Goal: Task Accomplishment & Management: Use online tool/utility

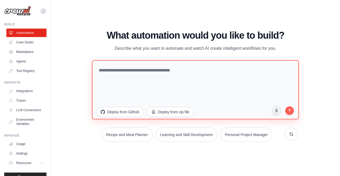
click at [129, 69] on textarea at bounding box center [195, 89] width 207 height 59
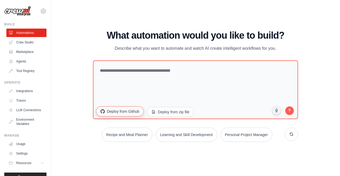
click at [133, 112] on button "Deploy from Github" at bounding box center [120, 111] width 48 height 10
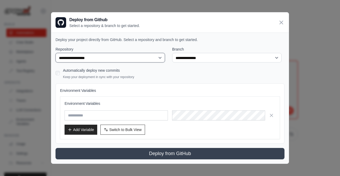
click at [110, 59] on select "**********" at bounding box center [109, 58] width 109 height 10
select select "**********"
click at [55, 53] on select "**********" at bounding box center [109, 58] width 109 height 10
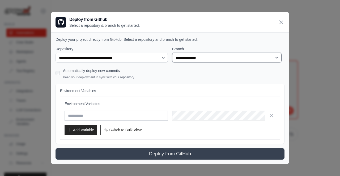
drag, startPoint x: 184, startPoint y: 59, endPoint x: 184, endPoint y: 67, distance: 7.4
click at [184, 67] on div "**********" at bounding box center [169, 102] width 229 height 113
click at [172, 53] on select "**********" at bounding box center [226, 58] width 109 height 10
click at [79, 113] on input "text" at bounding box center [115, 116] width 103 height 10
type input "****"
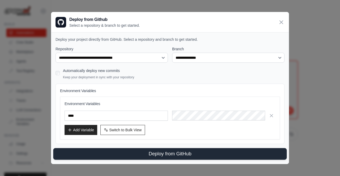
click at [138, 158] on button "Deploy from GitHub" at bounding box center [169, 154] width 233 height 12
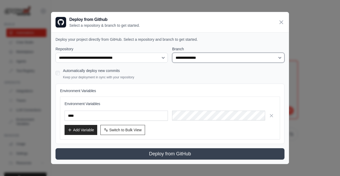
click at [205, 58] on select "**********" at bounding box center [228, 58] width 112 height 10
click at [200, 58] on select "**********" at bounding box center [228, 58] width 112 height 10
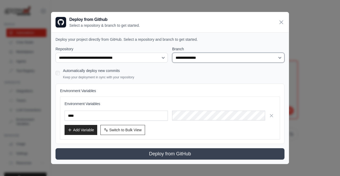
click at [200, 58] on select "**********" at bounding box center [228, 58] width 112 height 10
click at [219, 71] on div "Automatically deploy new commits Keep your deployment in sync with your reposit…" at bounding box center [169, 73] width 229 height 12
click at [281, 58] on select "**********" at bounding box center [228, 58] width 112 height 10
click at [202, 73] on div "Automatically deploy new commits Keep your deployment in sync with your reposit…" at bounding box center [169, 73] width 229 height 12
click at [283, 25] on icon at bounding box center [281, 22] width 6 height 6
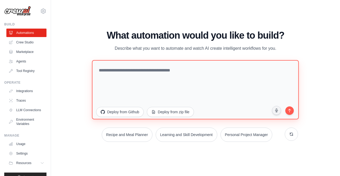
click at [182, 62] on textarea at bounding box center [195, 89] width 207 height 59
click at [147, 76] on textarea at bounding box center [195, 89] width 207 height 59
paste textarea "**********"
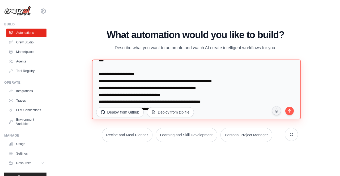
scroll to position [359, 0]
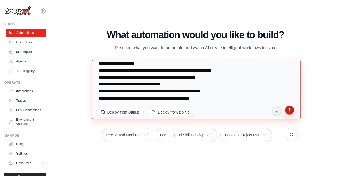
type textarea "**********"
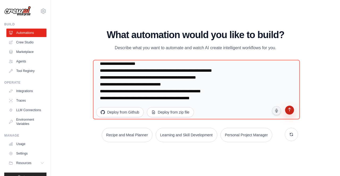
click at [291, 107] on button "submit" at bounding box center [289, 111] width 10 height 10
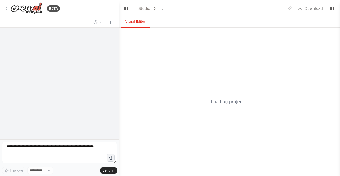
select select "****"
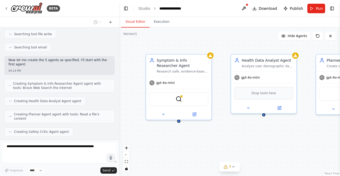
scroll to position [468, 0]
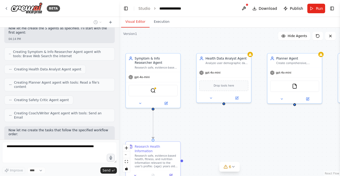
drag, startPoint x: 234, startPoint y: 141, endPoint x: 204, endPoint y: 125, distance: 34.1
click at [204, 125] on div ".deletable-edge-delete-btn { width: 20px; height: 20px; border: 0px solid #ffff…" at bounding box center [229, 102] width 221 height 149
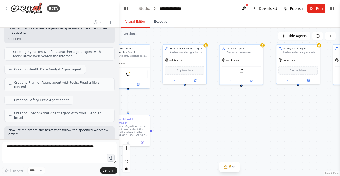
scroll to position [481, 0]
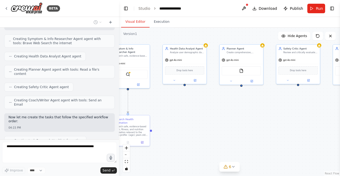
drag, startPoint x: 235, startPoint y: 137, endPoint x: 199, endPoint y: 113, distance: 43.2
click at [199, 113] on div ".deletable-edge-delete-btn { width: 20px; height: 20px; border: 0px solid #ffff…" at bounding box center [229, 102] width 221 height 149
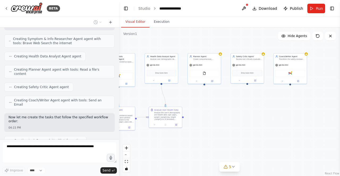
drag, startPoint x: 286, startPoint y: 107, endPoint x: 256, endPoint y: 99, distance: 30.8
click at [256, 99] on div ".deletable-edge-delete-btn { width: 20px; height: 20px; border: 0px solid #ffff…" at bounding box center [229, 102] width 221 height 149
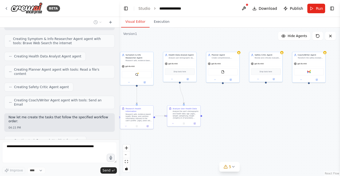
drag, startPoint x: 267, startPoint y: 106, endPoint x: 290, endPoint y: 106, distance: 23.3
click at [290, 106] on div ".deletable-edge-delete-btn { width: 20px; height: 20px; border: 0px solid #ffff…" at bounding box center [229, 102] width 221 height 149
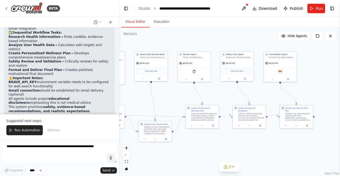
scroll to position [768, 0]
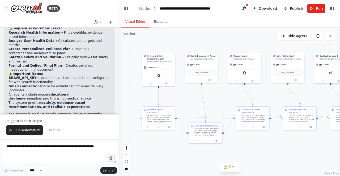
drag, startPoint x: 293, startPoint y: 100, endPoint x: 336, endPoint y: 114, distance: 45.2
click at [336, 114] on div ".deletable-edge-delete-btn { width: 20px; height: 20px; border: 0px solid #ffff…" at bounding box center [229, 102] width 221 height 149
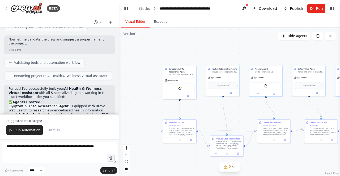
scroll to position [648, 0]
click at [181, 89] on div "BraveSearchTool" at bounding box center [180, 88] width 30 height 7
click at [189, 97] on button at bounding box center [187, 95] width 15 height 3
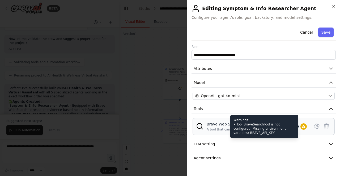
click at [306, 127] on div at bounding box center [303, 127] width 6 height 6
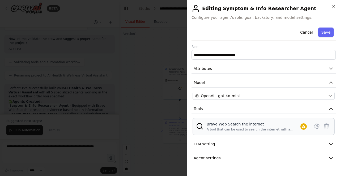
click at [251, 128] on div "A tool that can be used to search the internet with a search_query." at bounding box center [253, 130] width 94 height 4
click at [318, 125] on icon at bounding box center [316, 126] width 6 height 6
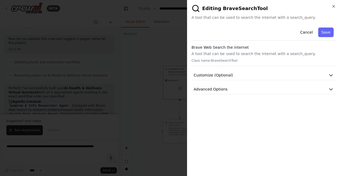
click at [310, 58] on div "Brave Web Search the internet A tool that can be used to search the internet wi…" at bounding box center [263, 55] width 144 height 21
click at [302, 75] on button "Customize (Optional)" at bounding box center [263, 76] width 144 height 10
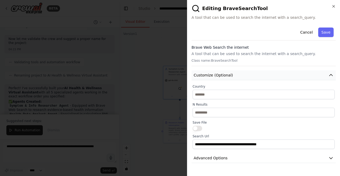
click at [302, 75] on button "Customize (Optional)" at bounding box center [263, 76] width 144 height 10
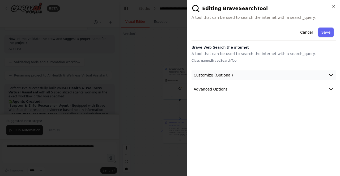
click at [300, 73] on button "Customize (Optional)" at bounding box center [263, 76] width 144 height 10
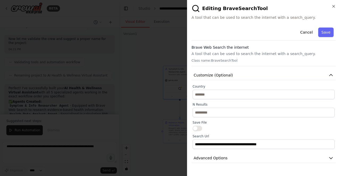
click at [301, 81] on div "**********" at bounding box center [263, 94] width 144 height 138
click at [302, 78] on button "Customize (Optional)" at bounding box center [263, 76] width 144 height 10
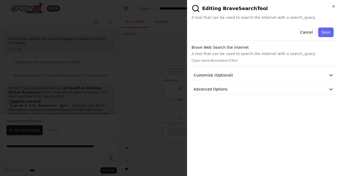
click at [295, 94] on div "**********" at bounding box center [263, 98] width 144 height 147
drag, startPoint x: 295, startPoint y: 94, endPoint x: 296, endPoint y: 91, distance: 3.5
click at [296, 91] on div "**********" at bounding box center [263, 98] width 144 height 147
click at [296, 91] on button "Advanced Options" at bounding box center [263, 90] width 144 height 10
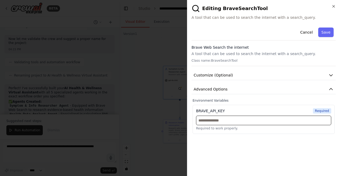
click at [273, 122] on input "text" at bounding box center [263, 121] width 135 height 10
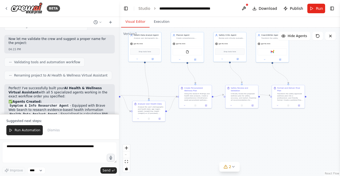
drag, startPoint x: 212, startPoint y: 115, endPoint x: 217, endPoint y: 83, distance: 32.6
click at [217, 83] on div ".deletable-edge-delete-btn { width: 20px; height: 20px; border: 0px solid #ffff…" at bounding box center [229, 102] width 221 height 149
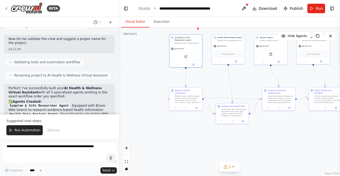
click at [235, 173] on div ".deletable-edge-delete-btn { width: 20px; height: 20px; border: 0px solid #ffff…" at bounding box center [229, 102] width 221 height 149
click at [234, 169] on button "2" at bounding box center [229, 167] width 20 height 10
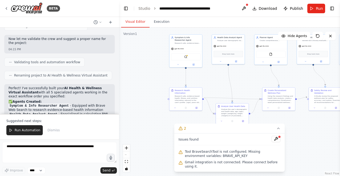
click at [284, 135] on div ".deletable-edge-delete-btn { width: 20px; height: 20px; border: 0px solid #ffff…" at bounding box center [229, 102] width 221 height 149
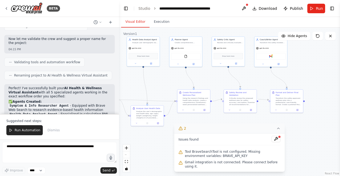
drag, startPoint x: 309, startPoint y: 128, endPoint x: 217, endPoint y: 131, distance: 92.4
click at [217, 131] on div "Version 1 Show Tools Hide Agents .deletable-edge-delete-btn { width: 20px; heig…" at bounding box center [229, 102] width 221 height 149
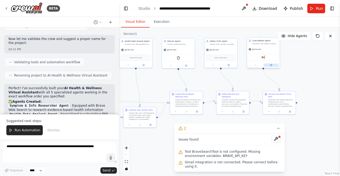
click at [273, 66] on button at bounding box center [270, 65] width 15 height 3
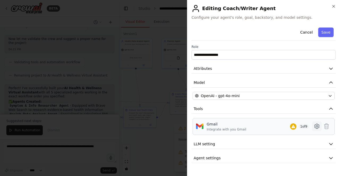
click at [315, 125] on icon at bounding box center [316, 126] width 6 height 6
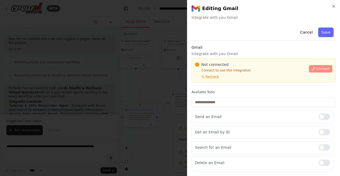
click at [316, 68] on span "Connect" at bounding box center [322, 69] width 13 height 4
click at [308, 68] on button "Connect" at bounding box center [319, 68] width 23 height 7
click at [235, 45] on h3 "Gmail" at bounding box center [263, 47] width 144 height 5
click at [263, 32] on div "Cancel Save" at bounding box center [263, 32] width 144 height 15
click at [263, 39] on div "Cancel Save" at bounding box center [263, 32] width 144 height 15
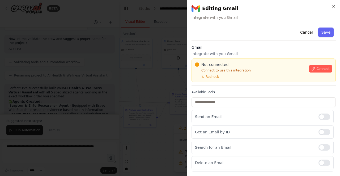
click at [262, 33] on div "Cancel Save" at bounding box center [263, 32] width 144 height 15
click at [235, 43] on div "Cancel Save Gmail Integrate with you Gmail Not connected Connect to use this in…" at bounding box center [263, 135] width 144 height 221
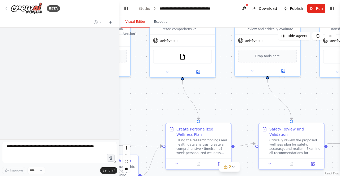
drag, startPoint x: 227, startPoint y: 123, endPoint x: 59, endPoint y: 86, distance: 171.9
click at [59, 86] on div "**********" at bounding box center [170, 88] width 340 height 176
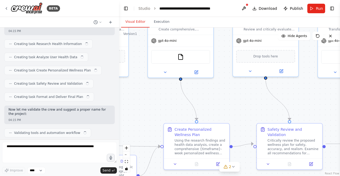
scroll to position [496, 0]
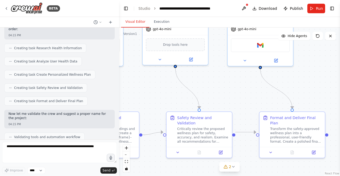
drag, startPoint x: 210, startPoint y: 99, endPoint x: 50, endPoint y: 82, distance: 160.6
click at [50, 82] on div "BETA You are building a multi-agent CrewAI system called "AI Health & Wellness …" at bounding box center [170, 88] width 340 height 176
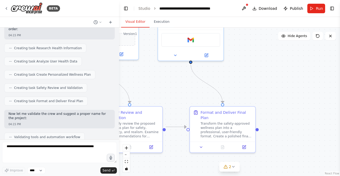
scroll to position [0, 0]
click at [204, 55] on icon at bounding box center [205, 54] width 3 height 3
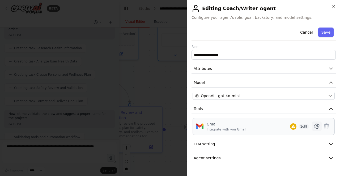
click at [315, 124] on icon at bounding box center [316, 126] width 5 height 5
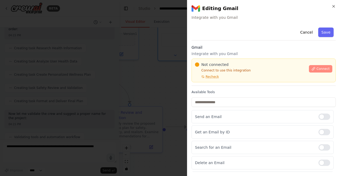
click at [318, 68] on span "Connect" at bounding box center [322, 69] width 13 height 4
click at [230, 44] on div "Cancel Save Gmail Integrate with you Gmail Not connected Connect to use this in…" at bounding box center [263, 135] width 144 height 221
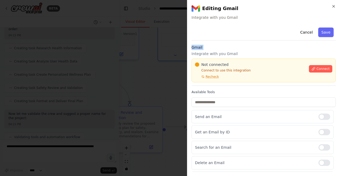
click at [230, 44] on div "Cancel Save Gmail Integrate with you Gmail Not connected Connect to use this in…" at bounding box center [263, 135] width 144 height 221
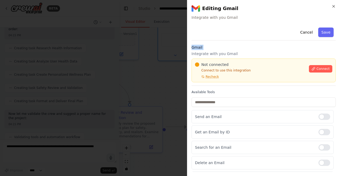
click at [238, 43] on div "Cancel Save Gmail Integrate with you Gmail Not connected Connect to use this in…" at bounding box center [263, 135] width 144 height 221
click at [263, 33] on div "Cancel Save" at bounding box center [263, 32] width 144 height 15
click at [213, 44] on div "Cancel Save Gmail Integrate with you Gmail Not connected Connect to use this in…" at bounding box center [263, 135] width 144 height 221
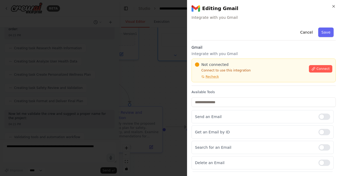
click at [213, 44] on div "Cancel Save Gmail Integrate with you Gmail Not connected Connect to use this in…" at bounding box center [263, 135] width 144 height 221
click at [234, 45] on h3 "Gmail" at bounding box center [263, 47] width 144 height 5
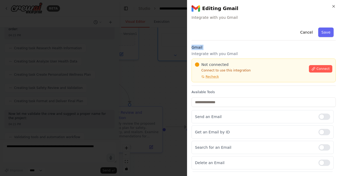
click at [234, 45] on h3 "Gmail" at bounding box center [263, 47] width 144 height 5
click at [228, 42] on div "Cancel Save Gmail Integrate with you Gmail Not connected Connect to use this in…" at bounding box center [263, 135] width 144 height 221
click at [233, 45] on h3 "Gmail" at bounding box center [263, 47] width 144 height 5
drag, startPoint x: 233, startPoint y: 45, endPoint x: 231, endPoint y: 47, distance: 2.8
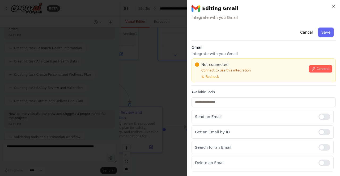
click at [231, 47] on h3 "Gmail" at bounding box center [263, 47] width 144 height 5
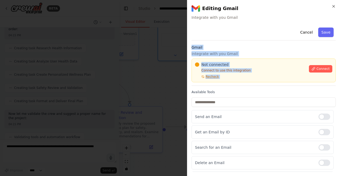
drag, startPoint x: 231, startPoint y: 47, endPoint x: 238, endPoint y: 92, distance: 44.8
click at [238, 92] on div "Cancel Save Gmail Integrate with you Gmail Not connected Connect to use this in…" at bounding box center [263, 135] width 144 height 221
click at [238, 92] on label "Available Tools" at bounding box center [263, 92] width 144 height 4
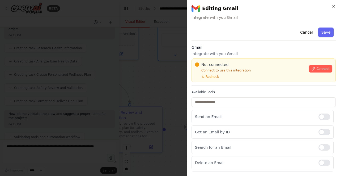
click at [233, 41] on div "Cancel Save Gmail Integrate with you Gmail Not connected Connect to use this in…" at bounding box center [263, 135] width 144 height 221
click at [227, 40] on div "Cancel Save" at bounding box center [263, 32] width 144 height 15
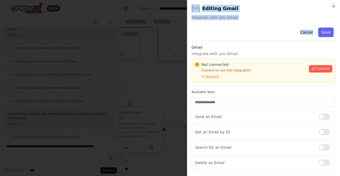
scroll to position [666, 0]
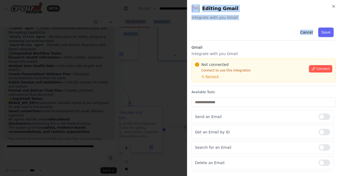
drag, startPoint x: 227, startPoint y: 40, endPoint x: 283, endPoint y: -21, distance: 82.6
click at [283, 0] on html "BETA You are building a multi-agent CrewAI system called "AI Health & Wellness …" at bounding box center [170, 88] width 340 height 176
click at [262, 32] on div "Cancel Save" at bounding box center [263, 32] width 144 height 15
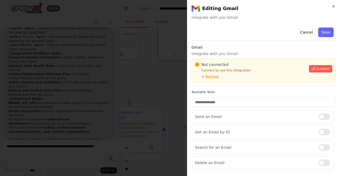
click at [262, 32] on div "Cancel Save" at bounding box center [263, 32] width 144 height 15
click at [259, 39] on div "Cancel Save" at bounding box center [263, 32] width 144 height 15
click at [264, 32] on div "Cancel Save" at bounding box center [263, 32] width 144 height 15
drag, startPoint x: 260, startPoint y: 32, endPoint x: 246, endPoint y: 40, distance: 16.3
click at [246, 40] on div "Cancel Save" at bounding box center [263, 32] width 144 height 15
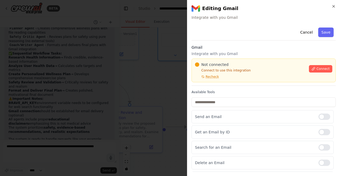
click at [246, 40] on div "Cancel Save" at bounding box center [263, 32] width 144 height 15
click at [199, 63] on div "Not connected" at bounding box center [250, 64] width 111 height 5
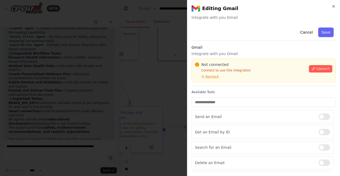
click at [199, 63] on div "Not connected" at bounding box center [250, 64] width 111 height 5
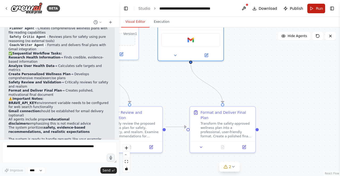
click at [316, 5] on button "Run" at bounding box center [316, 9] width 18 height 10
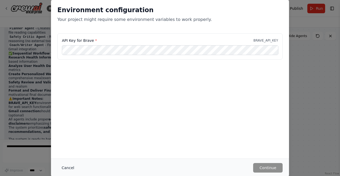
click at [66, 165] on button "Cancel" at bounding box center [67, 168] width 21 height 10
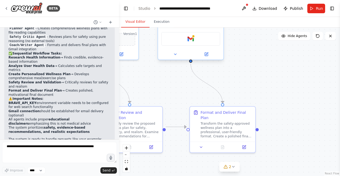
click at [196, 45] on div "Gmail" at bounding box center [190, 39] width 59 height 14
click at [211, 54] on button at bounding box center [206, 54] width 30 height 6
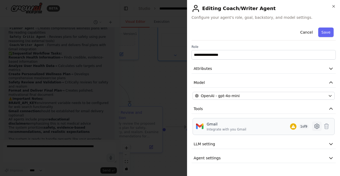
click at [317, 125] on icon at bounding box center [316, 126] width 6 height 6
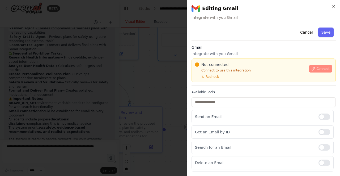
click at [314, 71] on button "Connect" at bounding box center [319, 68] width 23 height 7
drag, startPoint x: 209, startPoint y: 76, endPoint x: 218, endPoint y: 47, distance: 29.9
click at [218, 47] on div "Gmail Integrate with you Gmail Not connected Connect to use this integration Re…" at bounding box center [263, 65] width 144 height 41
click at [218, 47] on h3 "Gmail" at bounding box center [263, 47] width 144 height 5
click at [227, 41] on div "Cancel Save Gmail Integrate with you Gmail Not connected Connect to use this in…" at bounding box center [263, 135] width 144 height 221
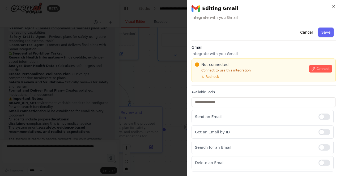
click at [227, 41] on div "Cancel Save Gmail Integrate with you Gmail Not connected Connect to use this in…" at bounding box center [263, 135] width 144 height 221
drag, startPoint x: 227, startPoint y: 41, endPoint x: 241, endPoint y: 17, distance: 27.0
click at [241, 17] on div "**********" at bounding box center [263, 88] width 153 height 176
click at [241, 17] on span "Integrate with you Gmail" at bounding box center [263, 17] width 144 height 5
click at [264, 32] on div "Cancel Save" at bounding box center [263, 32] width 144 height 15
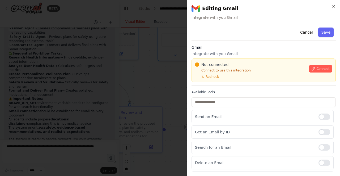
click at [236, 44] on div "Cancel Save Gmail Integrate with you Gmail Not connected Connect to use this in…" at bounding box center [263, 135] width 144 height 221
click at [234, 46] on h3 "Gmail" at bounding box center [263, 47] width 144 height 5
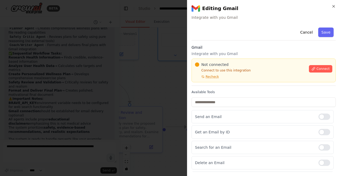
click at [259, 33] on div "Cancel Save" at bounding box center [263, 32] width 144 height 15
click at [261, 21] on div "**********" at bounding box center [263, 88] width 153 height 176
click at [261, 34] on div "Cancel Save" at bounding box center [263, 32] width 144 height 15
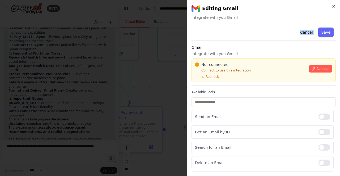
click at [261, 34] on div "Cancel Save" at bounding box center [263, 32] width 144 height 15
drag, startPoint x: 261, startPoint y: 34, endPoint x: 259, endPoint y: 41, distance: 7.5
click at [259, 41] on div "Cancel Save Gmail Integrate with you Gmail Not connected Connect to use this in…" at bounding box center [263, 135] width 144 height 221
click at [330, 7] on h2 "Editing Gmail" at bounding box center [263, 8] width 144 height 8
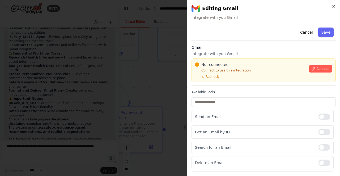
click at [335, 6] on div "**********" at bounding box center [263, 88] width 153 height 176
click at [263, 33] on div "Cancel Save" at bounding box center [263, 32] width 144 height 15
click at [333, 6] on icon "button" at bounding box center [333, 6] width 4 height 4
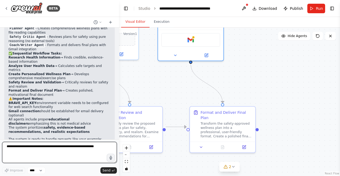
click at [72, 155] on textarea at bounding box center [59, 152] width 115 height 21
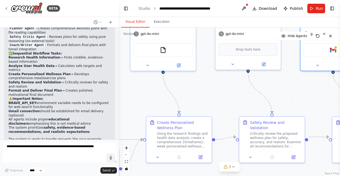
drag, startPoint x: 141, startPoint y: 86, endPoint x: 290, endPoint y: 94, distance: 149.6
click at [290, 94] on div ".deletable-edge-delete-btn { width: 20px; height: 20px; border: 0px solid #ffff…" at bounding box center [229, 102] width 221 height 149
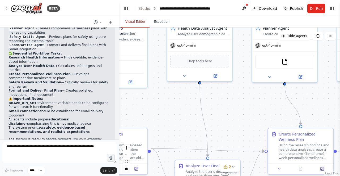
drag, startPoint x: 152, startPoint y: 90, endPoint x: 266, endPoint y: 104, distance: 115.1
click at [266, 104] on div ".deletable-edge-delete-btn { width: 20px; height: 20px; border: 0px solid #ffff…" at bounding box center [229, 102] width 221 height 149
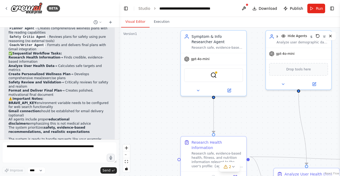
drag, startPoint x: 172, startPoint y: 97, endPoint x: 271, endPoint y: 104, distance: 98.9
click at [271, 104] on div ".deletable-edge-delete-btn { width: 20px; height: 20px; border: 0px solid #ffff…" at bounding box center [229, 102] width 221 height 149
click at [210, 75] on div "BraveSearchTool" at bounding box center [213, 74] width 59 height 14
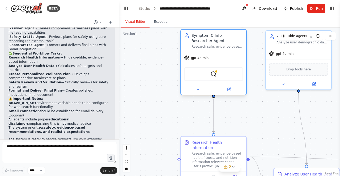
click at [228, 93] on div at bounding box center [213, 89] width 65 height 11
click at [229, 91] on icon at bounding box center [229, 90] width 4 height 4
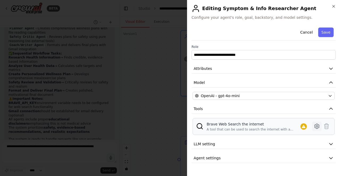
click at [316, 126] on icon at bounding box center [317, 127] width 2 height 2
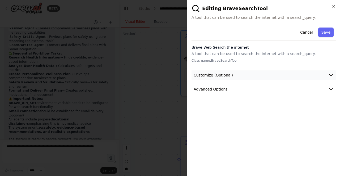
click at [324, 75] on button "Customize (Optional)" at bounding box center [263, 76] width 144 height 10
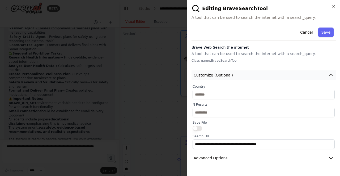
click at [326, 77] on button "Customize (Optional)" at bounding box center [263, 76] width 144 height 10
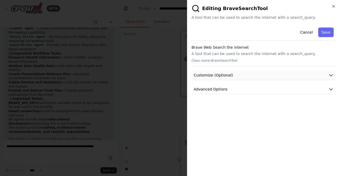
click at [322, 78] on button "Customize (Optional)" at bounding box center [263, 76] width 144 height 10
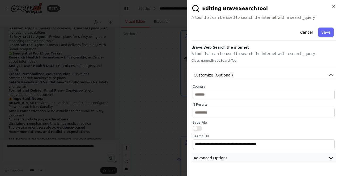
click at [297, 156] on button "Advanced Options" at bounding box center [263, 159] width 144 height 10
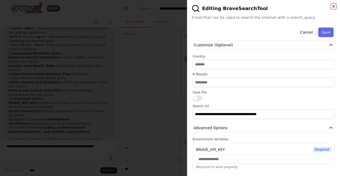
click at [332, 6] on icon "button" at bounding box center [333, 6] width 2 height 2
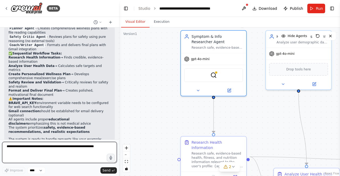
click at [62, 151] on textarea at bounding box center [59, 152] width 115 height 21
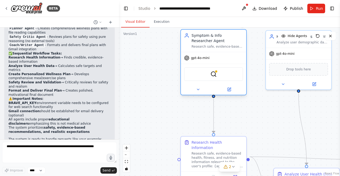
click at [216, 77] on div "BraveSearchTool" at bounding box center [213, 74] width 59 height 14
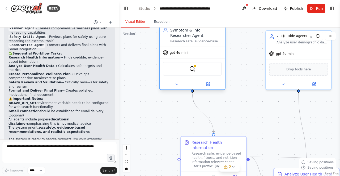
drag, startPoint x: 216, startPoint y: 77, endPoint x: 191, endPoint y: 74, distance: 25.6
click at [191, 74] on div "BraveSearchTool" at bounding box center [192, 69] width 59 height 14
click at [208, 88] on div at bounding box center [191, 84] width 65 height 11
click at [209, 86] on button at bounding box center [208, 84] width 30 height 6
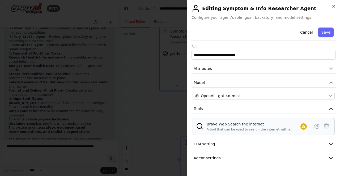
click at [226, 123] on div "Brave Web Search the internet" at bounding box center [253, 124] width 94 height 5
click at [312, 126] on button at bounding box center [317, 127] width 10 height 10
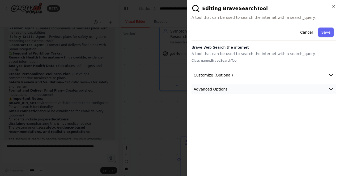
click at [297, 92] on button "Advanced Options" at bounding box center [263, 90] width 144 height 10
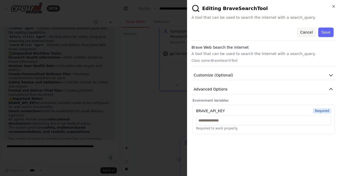
click at [309, 33] on button "Cancel" at bounding box center [306, 33] width 19 height 10
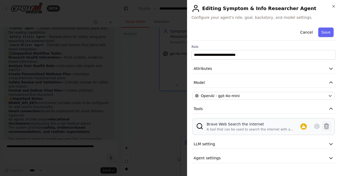
click at [328, 124] on icon at bounding box center [326, 126] width 5 height 5
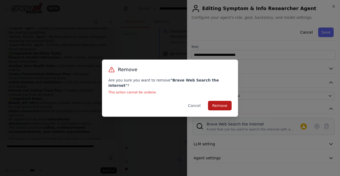
click at [224, 101] on button "Remove" at bounding box center [220, 106] width 24 height 10
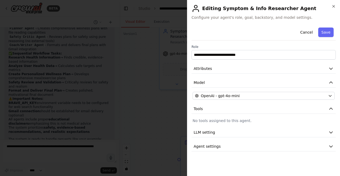
click at [220, 123] on div "**********" at bounding box center [263, 88] width 144 height 126
click at [229, 108] on button "Tools" at bounding box center [263, 109] width 144 height 10
click at [309, 111] on button "Tools" at bounding box center [263, 109] width 144 height 10
click at [234, 121] on p "No tools assigned to this agent." at bounding box center [263, 120] width 142 height 5
click at [335, 8] on icon "button" at bounding box center [333, 6] width 4 height 4
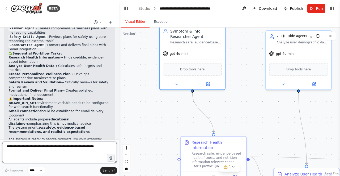
click at [27, 153] on textarea at bounding box center [59, 152] width 115 height 21
paste textarea "**********"
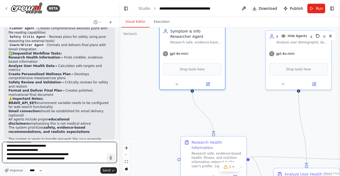
scroll to position [17, 0]
type textarea "**********"
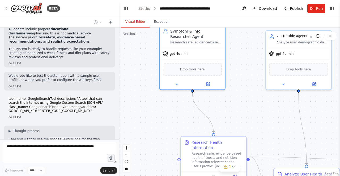
scroll to position [760, 0]
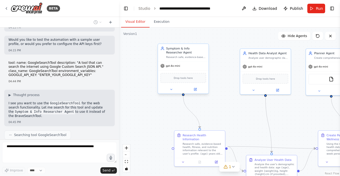
click at [193, 79] on div "Drop tools here" at bounding box center [183, 78] width 46 height 10
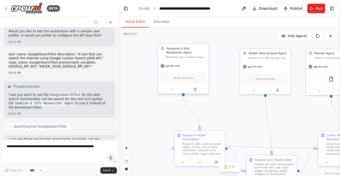
scroll to position [805, 0]
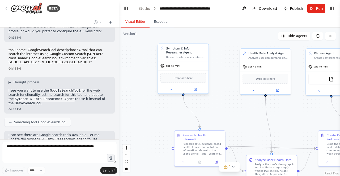
click at [193, 79] on div "Drop tools here" at bounding box center [183, 78] width 46 height 10
click at [330, 8] on button "Toggle Right Sidebar" at bounding box center [331, 8] width 7 height 7
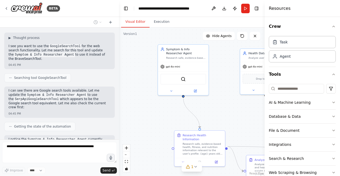
scroll to position [854, 0]
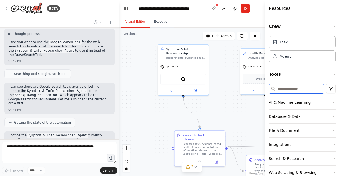
click at [298, 88] on input at bounding box center [295, 89] width 55 height 10
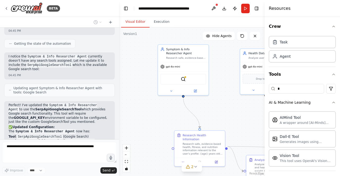
scroll to position [937, 0]
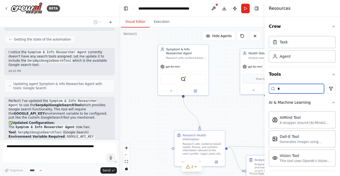
click at [298, 88] on input "*" at bounding box center [295, 89] width 55 height 10
type input "**"
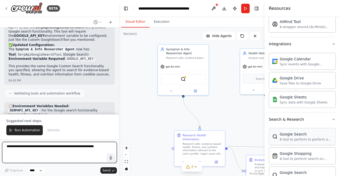
scroll to position [1019, 0]
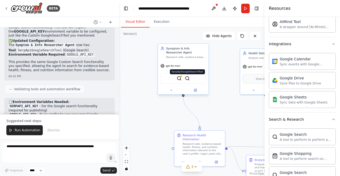
click at [188, 78] on img at bounding box center [187, 78] width 5 height 5
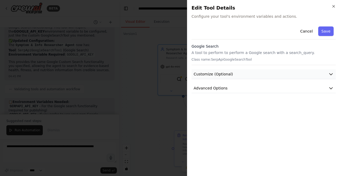
click at [315, 72] on button "Customize (Optional)" at bounding box center [263, 74] width 144 height 10
click at [336, 5] on div "Close Edit Tool Details Configure your tool's environment variables and actions…" at bounding box center [263, 88] width 153 height 176
click at [335, 5] on icon "button" at bounding box center [333, 6] width 4 height 4
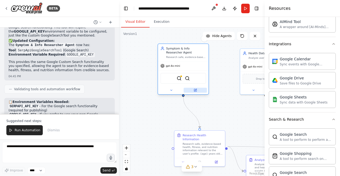
click at [197, 89] on button at bounding box center [194, 90] width 23 height 5
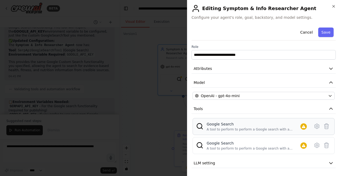
scroll to position [13, 0]
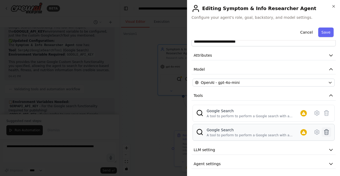
click at [323, 130] on icon at bounding box center [326, 132] width 6 height 6
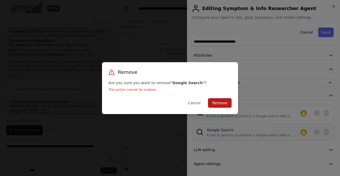
click at [224, 103] on button "Remove" at bounding box center [220, 103] width 24 height 10
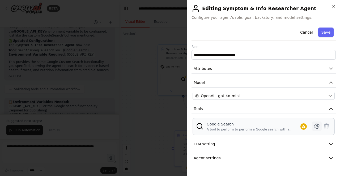
click at [316, 127] on icon at bounding box center [317, 127] width 2 height 2
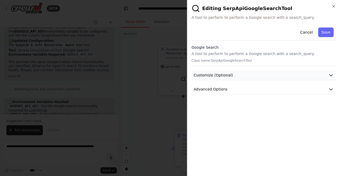
click at [236, 73] on button "Customize (Optional)" at bounding box center [263, 76] width 144 height 10
click at [243, 76] on button "Customize (Optional)" at bounding box center [263, 76] width 144 height 10
click at [242, 85] on button "Advanced Options" at bounding box center [263, 90] width 144 height 10
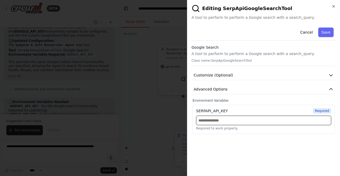
click at [233, 120] on input "text" at bounding box center [263, 121] width 135 height 10
paste input "**********"
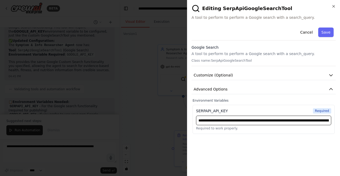
scroll to position [0, 338]
type input "**********"
click at [233, 120] on input "**********" at bounding box center [263, 121] width 135 height 10
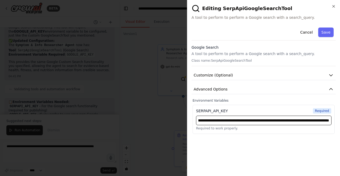
click at [233, 120] on input "**********" at bounding box center [263, 121] width 135 height 10
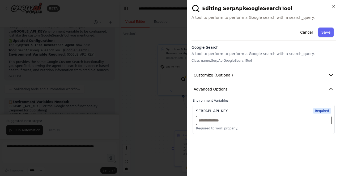
scroll to position [0, 0]
paste input "**********"
type input "**********"
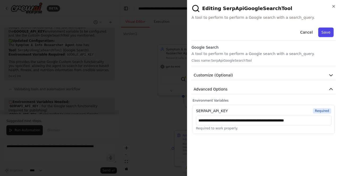
click at [324, 30] on button "Save" at bounding box center [325, 33] width 15 height 10
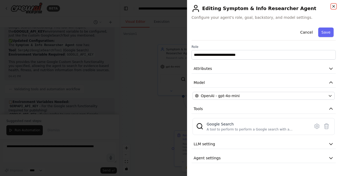
click at [331, 7] on icon "button" at bounding box center [333, 6] width 4 height 4
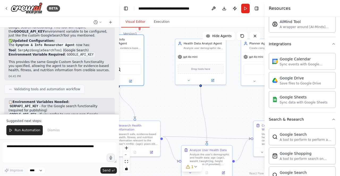
drag, startPoint x: 214, startPoint y: 117, endPoint x: 102, endPoint y: 111, distance: 111.6
click at [102, 111] on div "BETA You are building a multi-agent CrewAI system called "AI Health & Wellness …" at bounding box center [170, 88] width 340 height 176
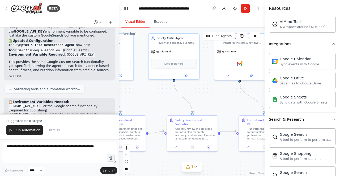
drag, startPoint x: 199, startPoint y: 111, endPoint x: 88, endPoint y: 102, distance: 111.8
click at [88, 102] on div "BETA You are building a multi-agent CrewAI system called "AI Health & Wellness …" at bounding box center [170, 88] width 340 height 176
click at [255, 76] on button at bounding box center [251, 75] width 23 height 5
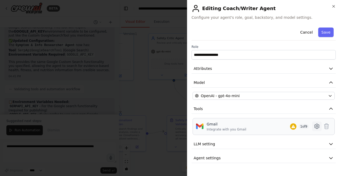
click at [314, 124] on icon at bounding box center [316, 126] width 6 height 6
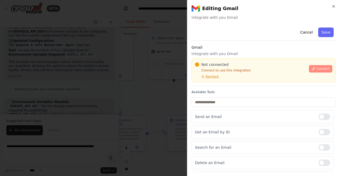
click at [321, 69] on span "Connect" at bounding box center [322, 69] width 13 height 4
click at [312, 71] on button "Connect" at bounding box center [319, 68] width 23 height 7
click at [229, 43] on div "Cancel Save Gmail Integrate with you Gmail Not connected Connect to use this in…" at bounding box center [263, 135] width 144 height 221
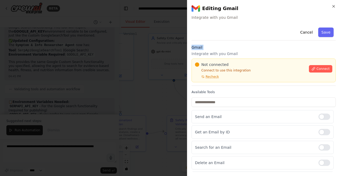
click at [229, 43] on div "Cancel Save Gmail Integrate with you Gmail Not connected Connect to use this in…" at bounding box center [263, 135] width 144 height 221
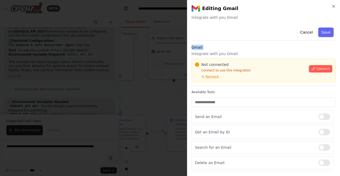
click at [229, 43] on div "Cancel Save Gmail Integrate with you Gmail Not connected Connect to use this in…" at bounding box center [263, 135] width 144 height 221
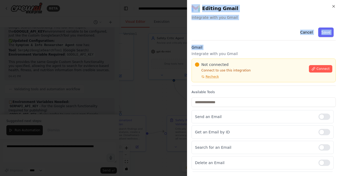
drag, startPoint x: 229, startPoint y: 43, endPoint x: 129, endPoint y: 65, distance: 101.9
click at [129, 65] on body "BETA You are building a multi-agent CrewAI system called "AI Health & Wellness …" at bounding box center [170, 88] width 340 height 176
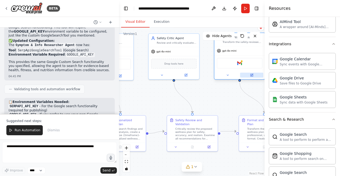
click at [251, 77] on button at bounding box center [251, 75] width 23 height 5
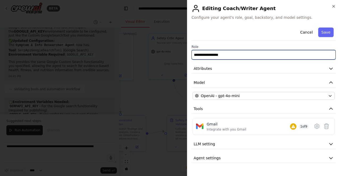
click at [255, 58] on input "**********" at bounding box center [263, 55] width 144 height 10
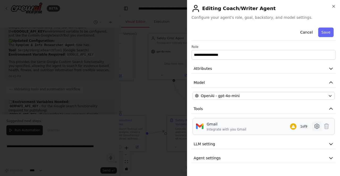
click at [319, 125] on icon at bounding box center [316, 126] width 5 height 5
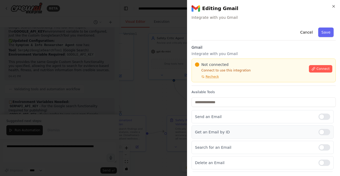
click at [319, 130] on div at bounding box center [324, 132] width 12 height 6
click at [320, 150] on div at bounding box center [324, 148] width 12 height 6
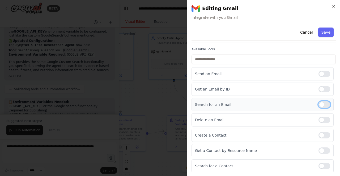
scroll to position [43, 0]
click at [322, 122] on div "Delete an Email" at bounding box center [262, 119] width 142 height 13
click at [319, 138] on div "Create a Contact" at bounding box center [262, 135] width 142 height 13
click at [320, 136] on div at bounding box center [324, 135] width 12 height 6
click at [319, 148] on div at bounding box center [324, 150] width 12 height 6
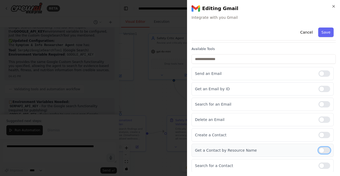
scroll to position [69, 0]
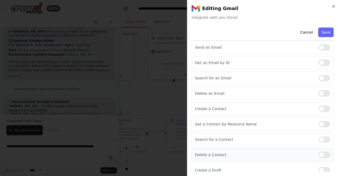
click at [320, 158] on div "Delete a Contact" at bounding box center [262, 155] width 142 height 13
click at [318, 142] on div "Search for a Contact" at bounding box center [262, 139] width 142 height 13
click at [320, 139] on div at bounding box center [324, 140] width 12 height 6
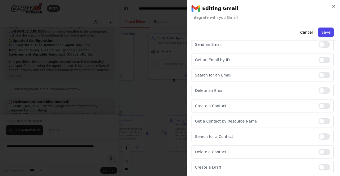
click at [324, 31] on button "Save" at bounding box center [325, 33] width 15 height 10
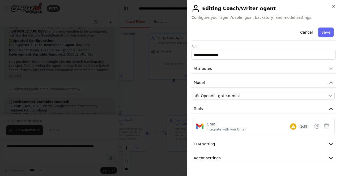
scroll to position [0, 0]
click at [315, 126] on icon at bounding box center [316, 126] width 6 height 6
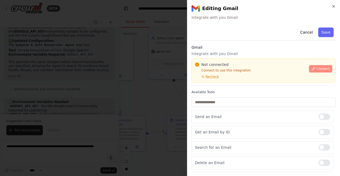
click at [319, 71] on span "Connect" at bounding box center [322, 69] width 13 height 4
click at [318, 67] on span "Connect" at bounding box center [322, 69] width 13 height 4
click at [223, 44] on div "Cancel Save Gmail Integrate with you Gmail Not connected Connect to use this in…" at bounding box center [263, 135] width 144 height 221
click at [333, 6] on icon "button" at bounding box center [333, 6] width 2 height 2
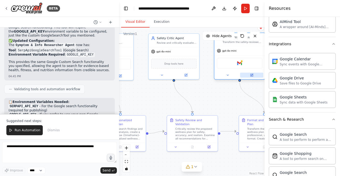
click at [250, 74] on icon at bounding box center [251, 75] width 2 height 2
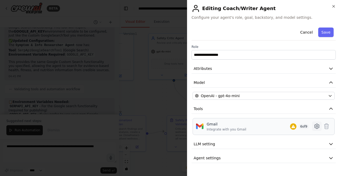
click at [315, 124] on icon at bounding box center [316, 126] width 5 height 5
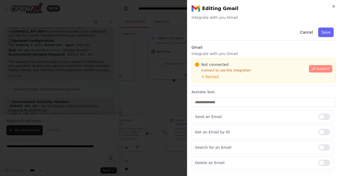
click at [310, 66] on button "Connect" at bounding box center [319, 68] width 23 height 7
click at [223, 44] on div "Cancel Save Gmail Integrate with you Gmail Not connected Connect to use this in…" at bounding box center [263, 135] width 144 height 221
click at [332, 5] on icon "button" at bounding box center [333, 6] width 2 height 2
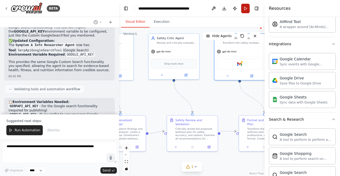
click at [247, 7] on button "Run" at bounding box center [245, 9] width 8 height 10
click at [259, 18] on div "Visual Editor Execution" at bounding box center [191, 22] width 145 height 11
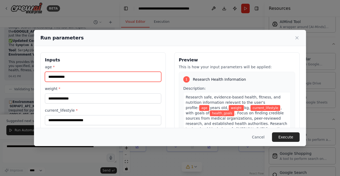
click at [95, 81] on input "age *" at bounding box center [103, 77] width 116 height 10
type input "*"
type input "**"
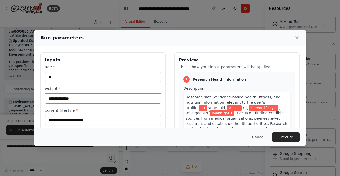
click at [69, 101] on input "weight *" at bounding box center [103, 99] width 116 height 10
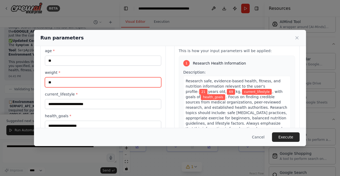
scroll to position [16, 0]
type input "**"
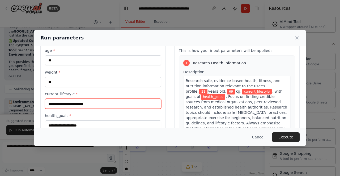
click at [93, 103] on input "current_lifestyle *" at bounding box center [103, 104] width 116 height 10
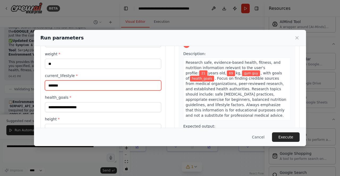
scroll to position [35, 0]
type input "*******"
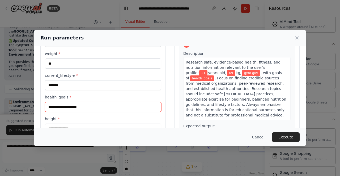
click at [96, 106] on input "health_goals *" at bounding box center [103, 107] width 116 height 10
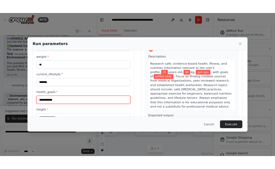
scroll to position [72, 0]
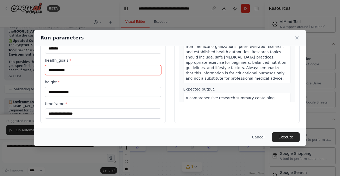
type input "**********"
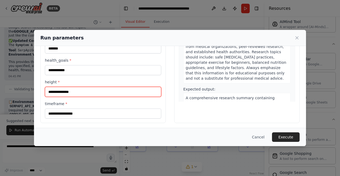
click at [62, 94] on input "height *" at bounding box center [103, 92] width 116 height 10
type input "***"
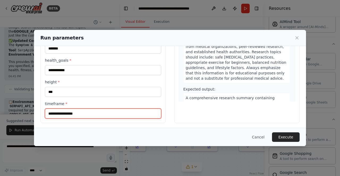
click at [68, 110] on input "timeframe *" at bounding box center [103, 114] width 116 height 10
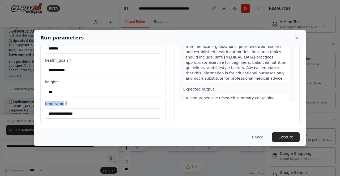
drag, startPoint x: 65, startPoint y: 102, endPoint x: 44, endPoint y: 100, distance: 20.7
click at [44, 100] on div "**********" at bounding box center [102, 52] width 125 height 143
copy label "timeframe *"
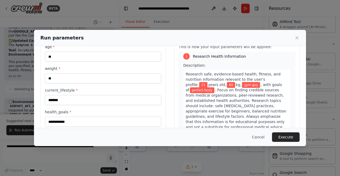
scroll to position [4, 0]
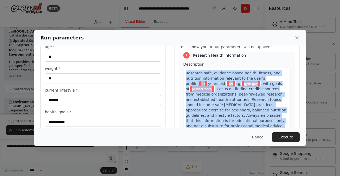
drag, startPoint x: 184, startPoint y: 72, endPoint x: 267, endPoint y: 125, distance: 98.7
click at [267, 125] on div "Description: Research safe, evidence-based health, fitness, and nutrition infor…" at bounding box center [236, 120] width 107 height 116
copy div "Research safe, evidence-based health, fitness, and nutrition information releva…"
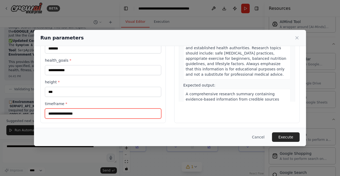
click at [71, 116] on input "timeframe *" at bounding box center [103, 114] width 116 height 10
type input "*******"
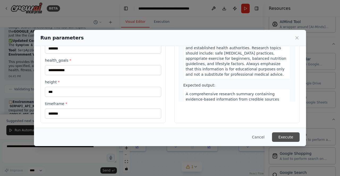
click at [293, 140] on button "Execute" at bounding box center [286, 138] width 28 height 10
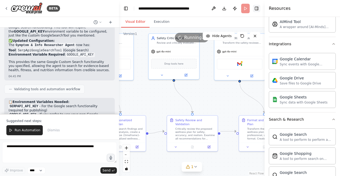
click at [256, 9] on button "Toggle Right Sidebar" at bounding box center [256, 8] width 7 height 7
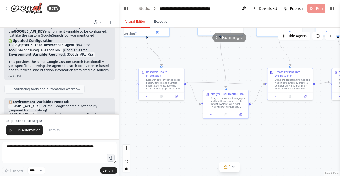
drag, startPoint x: 168, startPoint y: 97, endPoint x: 325, endPoint y: 53, distance: 163.0
click at [325, 53] on div ".deletable-edge-delete-btn { width: 20px; height: 20px; border: 0px solid #ffff…" at bounding box center [229, 102] width 221 height 149
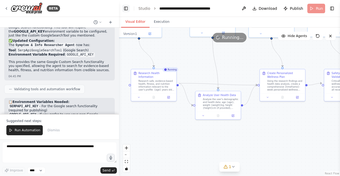
click at [126, 8] on button "Toggle Left Sidebar" at bounding box center [125, 8] width 7 height 7
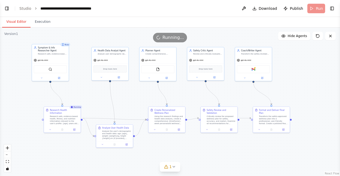
drag, startPoint x: 78, startPoint y: 65, endPoint x: 97, endPoint y: 103, distance: 42.5
click at [97, 103] on div ".deletable-edge-delete-btn { width: 20px; height: 20px; border: 0px solid #ffff…" at bounding box center [170, 102] width 340 height 149
click at [23, 9] on link "Studio" at bounding box center [25, 8] width 12 height 4
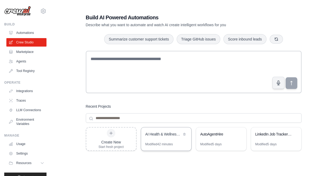
click at [156, 139] on div "AI Health & Wellness Virtual Assistant" at bounding box center [166, 135] width 50 height 15
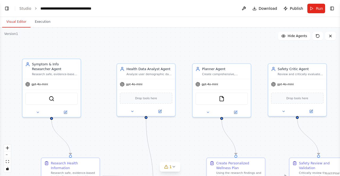
scroll to position [858, 0]
click at [73, 8] on div "**********" at bounding box center [70, 8] width 60 height 5
click at [8, 7] on button "Toggle Left Sidebar" at bounding box center [6, 8] width 7 height 7
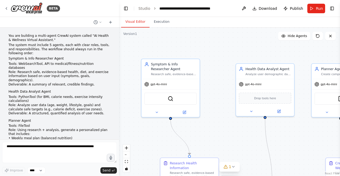
scroll to position [0, 0]
click at [47, 56] on p "Symptom & Info Researcher Agent" at bounding box center [59, 58] width 102 height 4
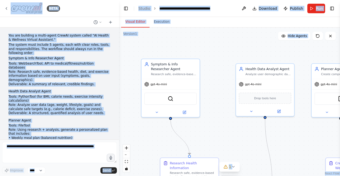
click at [47, 56] on p "Symptom & Info Researcher Agent" at bounding box center [59, 58] width 102 height 4
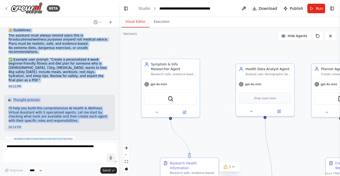
scroll to position [203, 0]
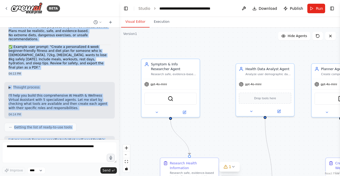
drag, startPoint x: 7, startPoint y: 36, endPoint x: 74, endPoint y: 47, distance: 67.9
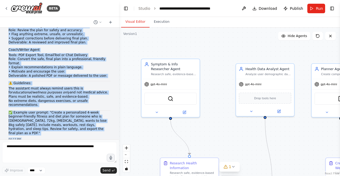
scroll to position [94, 0]
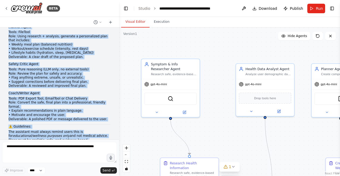
click at [72, 68] on li "Tools: Pure reasoning (LLM only, no external tools)" at bounding box center [59, 70] width 102 height 4
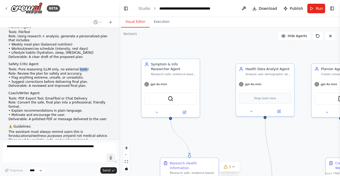
click at [72, 68] on li "Tools: Pure reasoning (LLM only, no external tools)" at bounding box center [59, 70] width 102 height 4
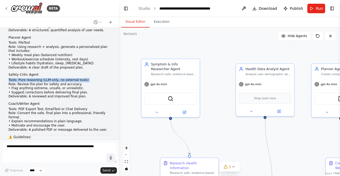
scroll to position [0, 0]
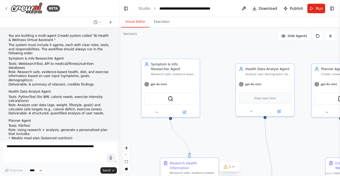
drag, startPoint x: 74, startPoint y: 94, endPoint x: 28, endPoint y: 18, distance: 89.3
click at [28, 18] on div "BETA You are building a multi-agent CrewAI system called "AI Health & Wellness …" at bounding box center [59, 88] width 119 height 176
copy div "Lor ips dolorsit a conse-adipi ElitSE doeius tempor "IN Utlabo & Etdolore Magna…"
click at [262, 7] on span "Download" at bounding box center [267, 8] width 19 height 5
